Goal: Task Accomplishment & Management: Manage account settings

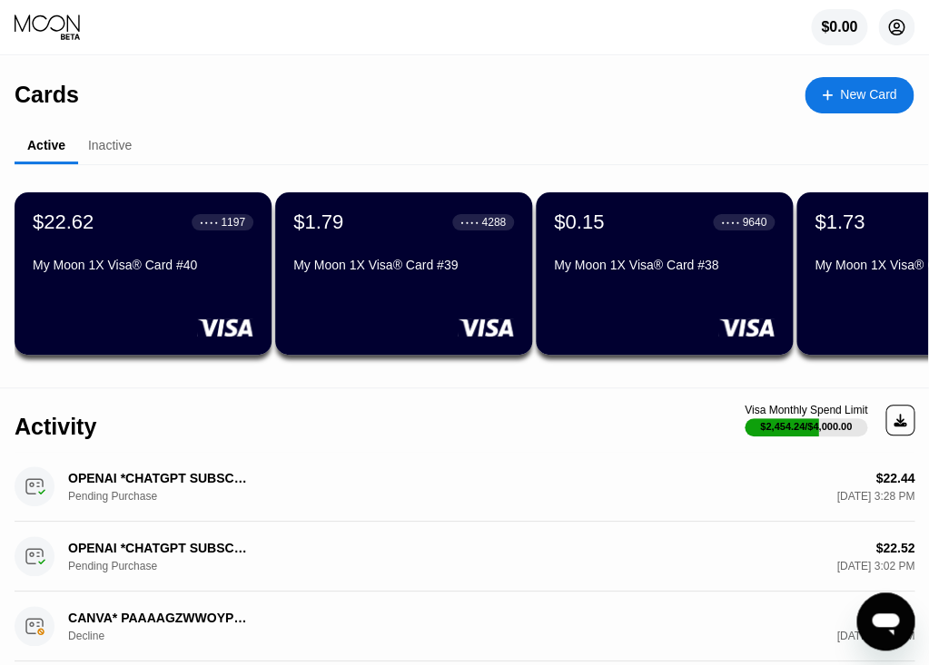
click at [898, 26] on icon at bounding box center [896, 28] width 10 height 10
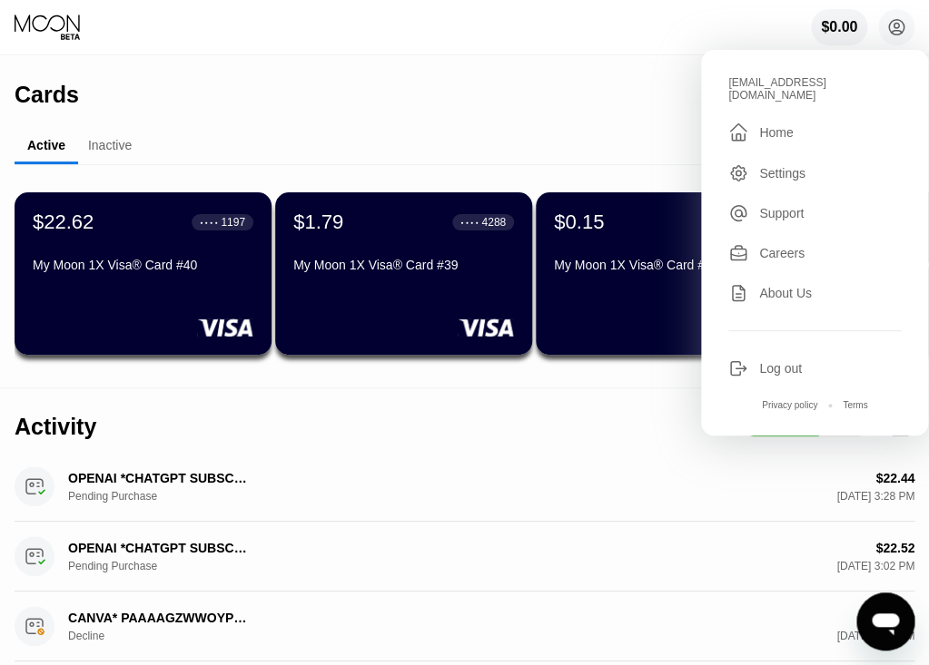
click at [767, 366] on div "Log out" at bounding box center [814, 369] width 172 height 20
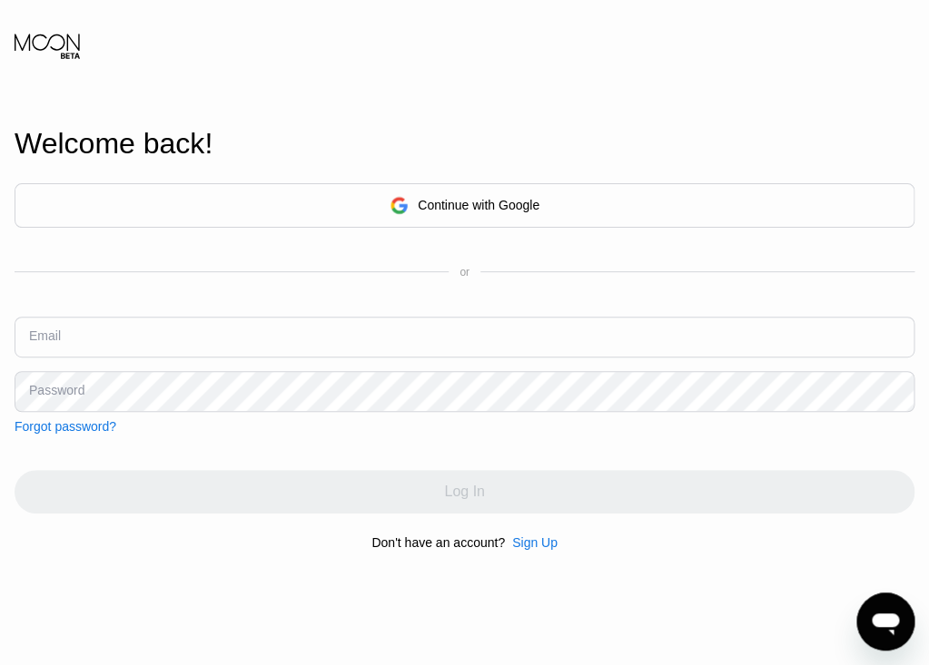
click at [98, 346] on input "text" at bounding box center [464, 337] width 899 height 41
paste input "[EMAIL_ADDRESS][DOMAIN_NAME]"
type input "[EMAIL_ADDRESS][DOMAIN_NAME]"
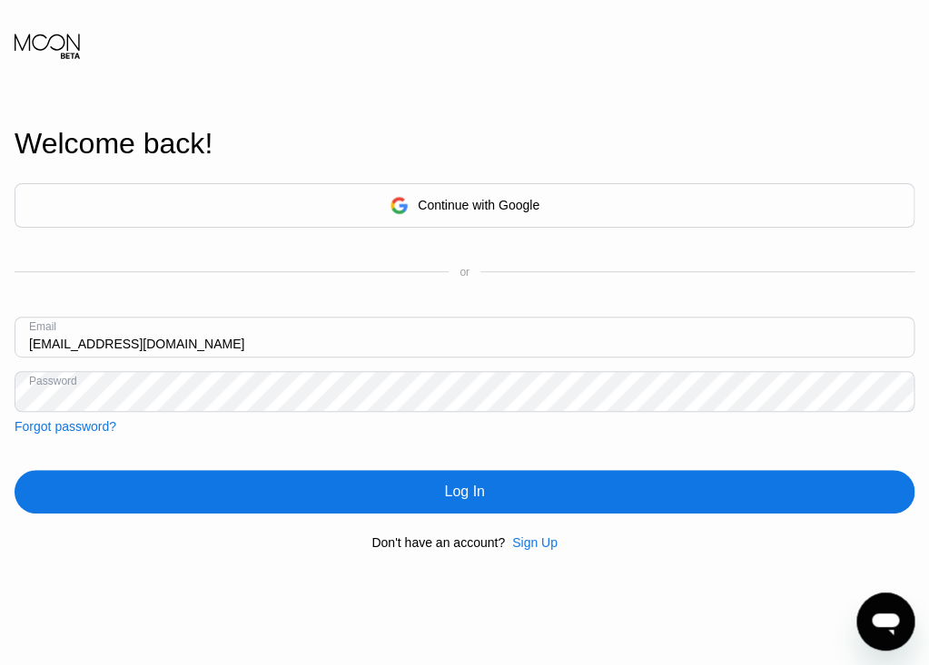
click at [348, 510] on div "Log In" at bounding box center [464, 492] width 899 height 44
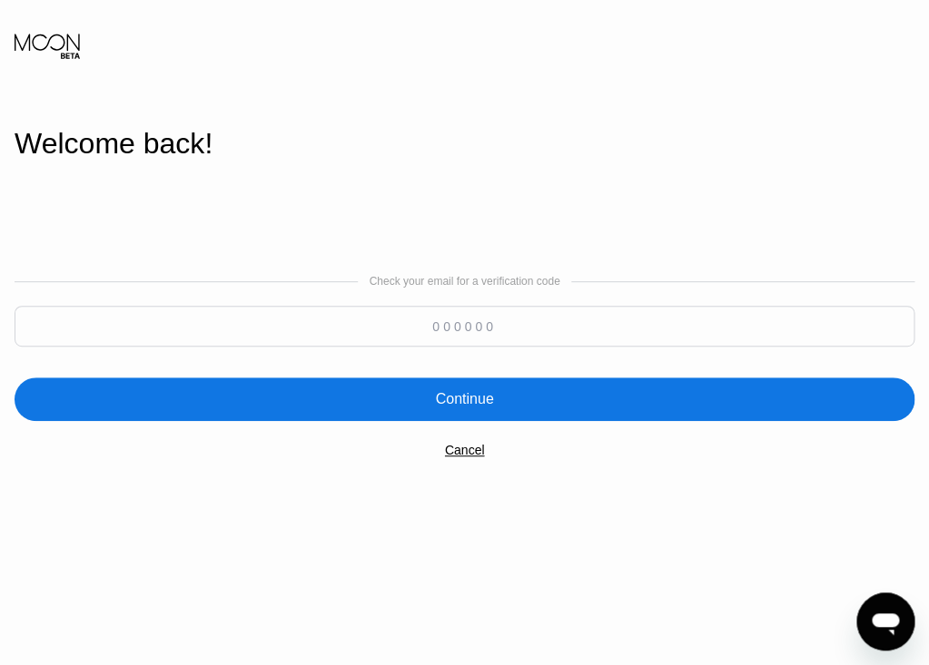
click at [399, 313] on input at bounding box center [464, 326] width 899 height 41
paste input "773050"
type input "773050"
click at [454, 427] on div "Check your email for a verification code 773050 Continue Cancel" at bounding box center [464, 366] width 899 height 368
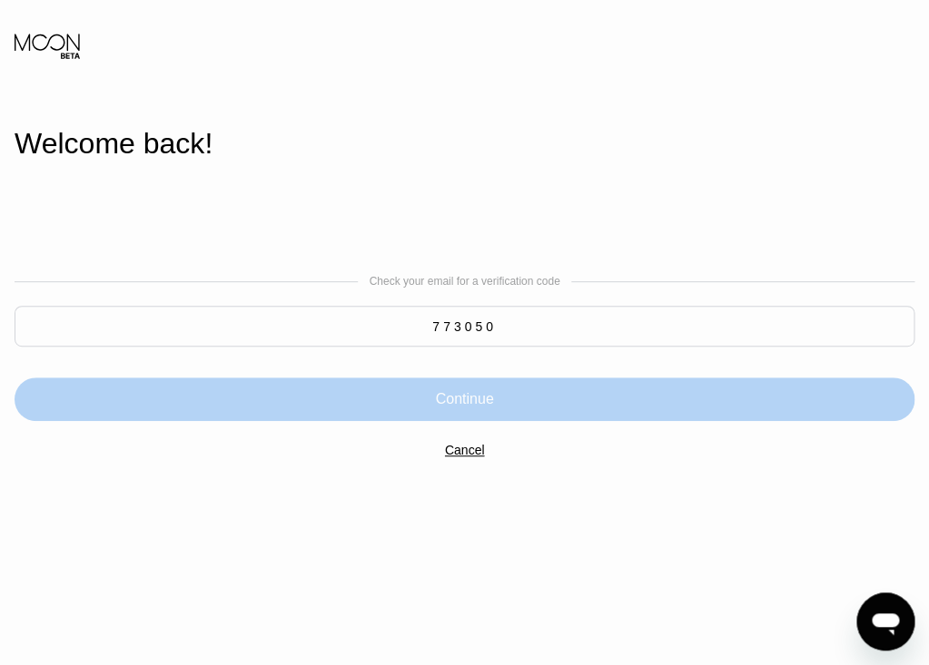
click at [443, 405] on div "Continue" at bounding box center [464, 399] width 58 height 18
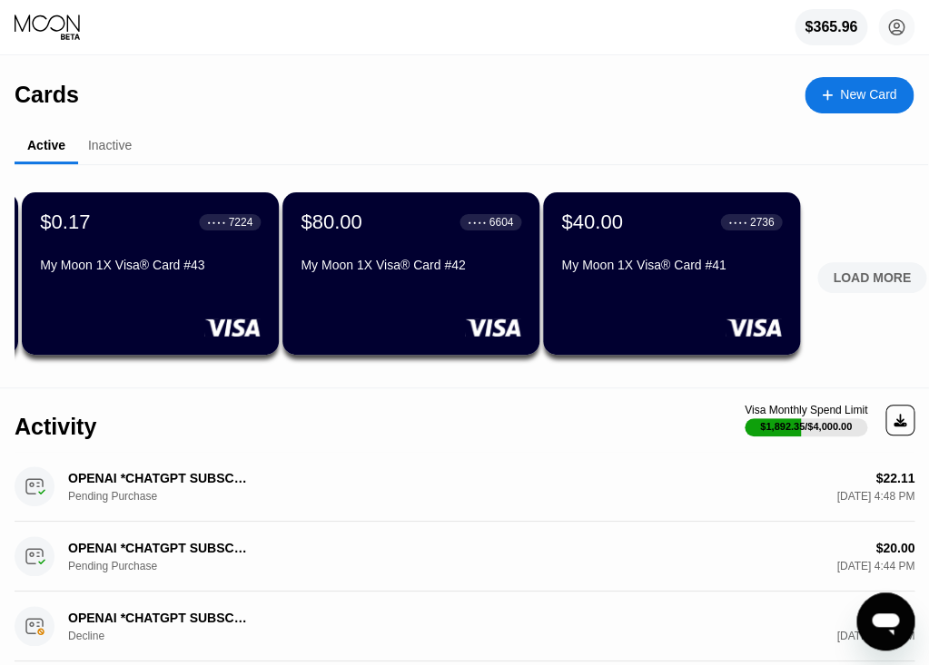
scroll to position [0, 526]
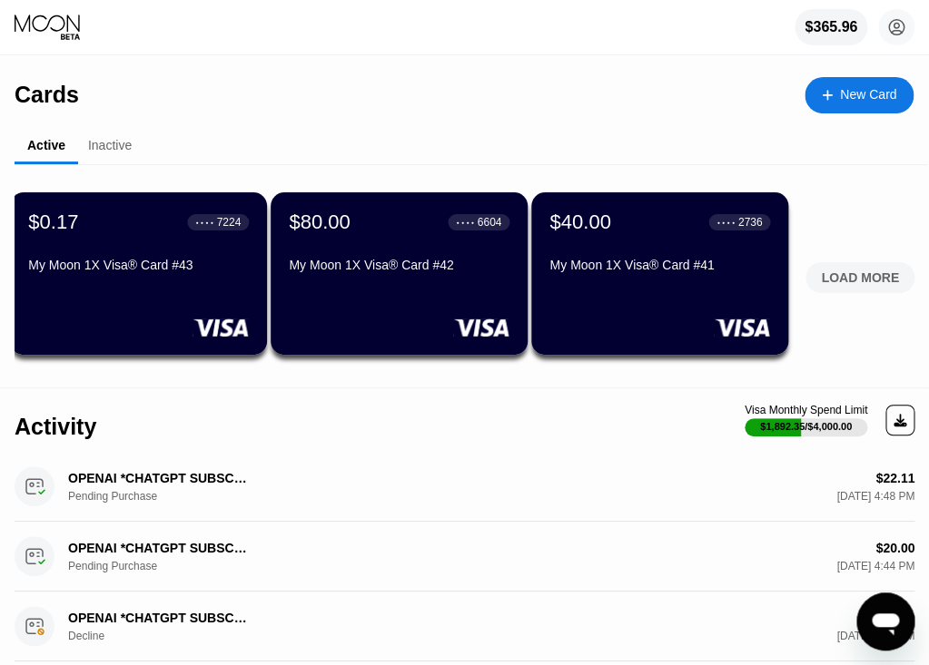
click at [651, 276] on div "My Moon 1X Visa® Card #41" at bounding box center [659, 269] width 221 height 22
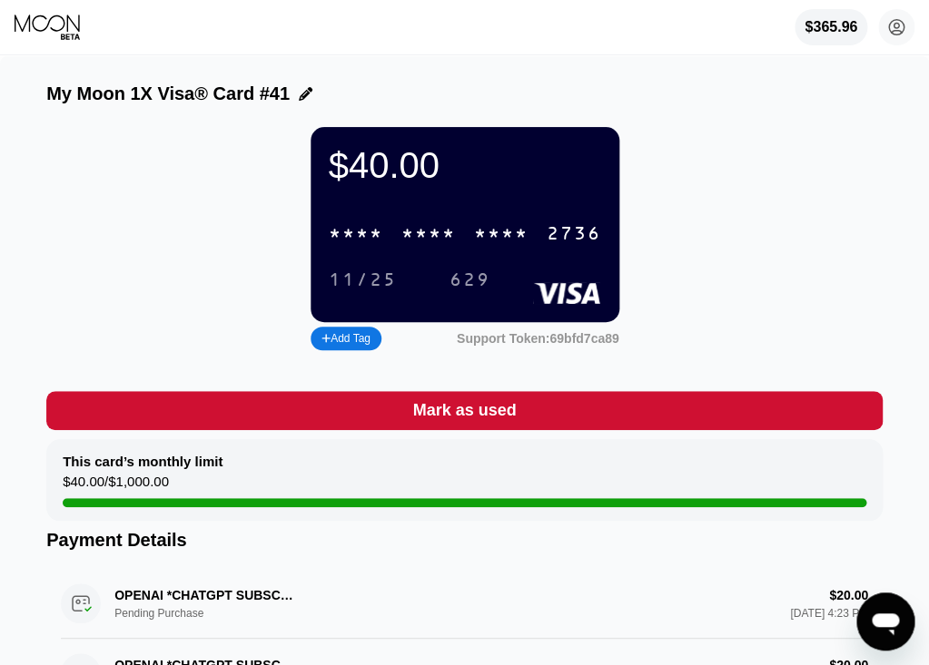
click at [54, 31] on icon at bounding box center [47, 23] width 65 height 17
click at [57, 36] on icon at bounding box center [49, 27] width 68 height 27
